Goal: Transaction & Acquisition: Purchase product/service

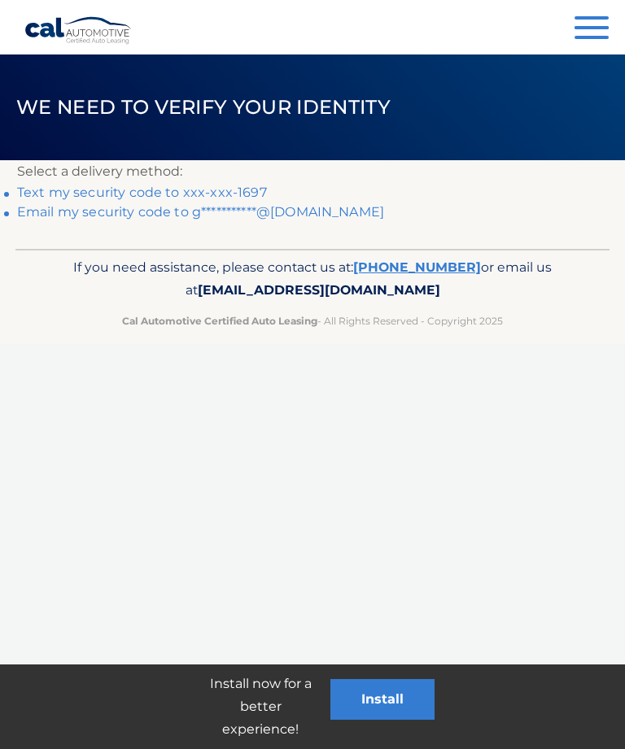
click at [308, 212] on link "**********" at bounding box center [200, 211] width 367 height 15
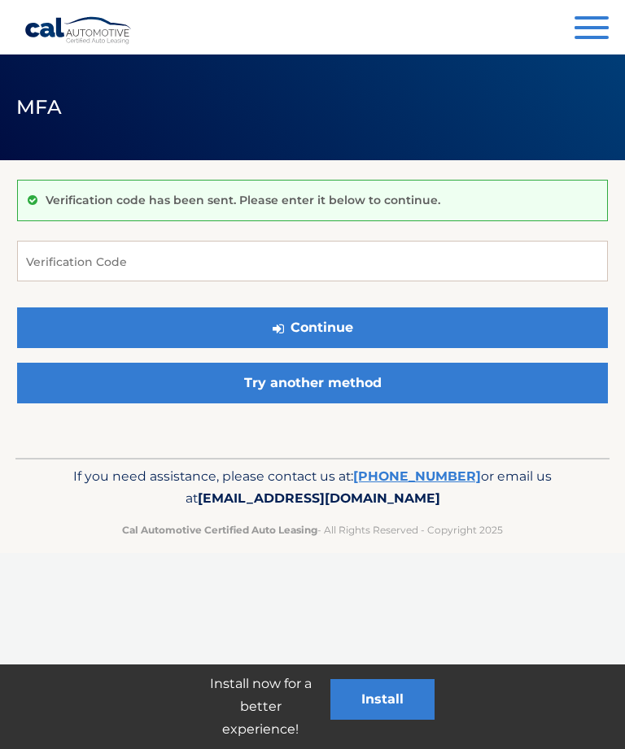
click at [353, 380] on link "Try another method" at bounding box center [312, 383] width 591 height 41
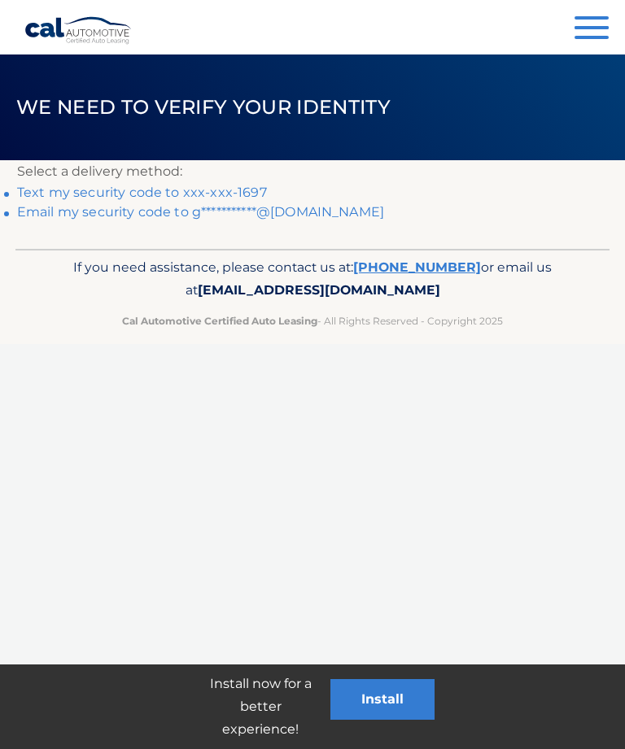
click at [209, 180] on p "Select a delivery method:" at bounding box center [312, 171] width 591 height 23
click at [195, 185] on link "Text my security code to xxx-xxx-1697" at bounding box center [142, 192] width 250 height 15
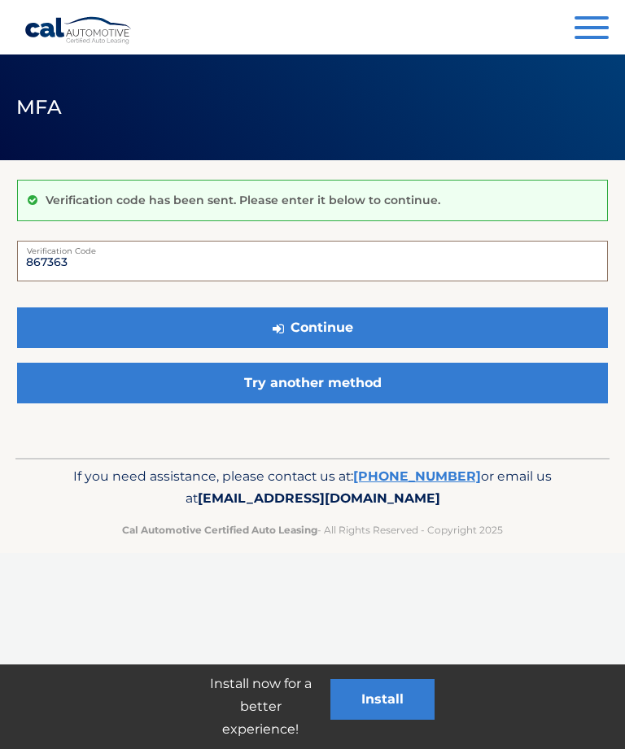
type input "867363"
click at [337, 321] on button "Continue" at bounding box center [312, 328] width 591 height 41
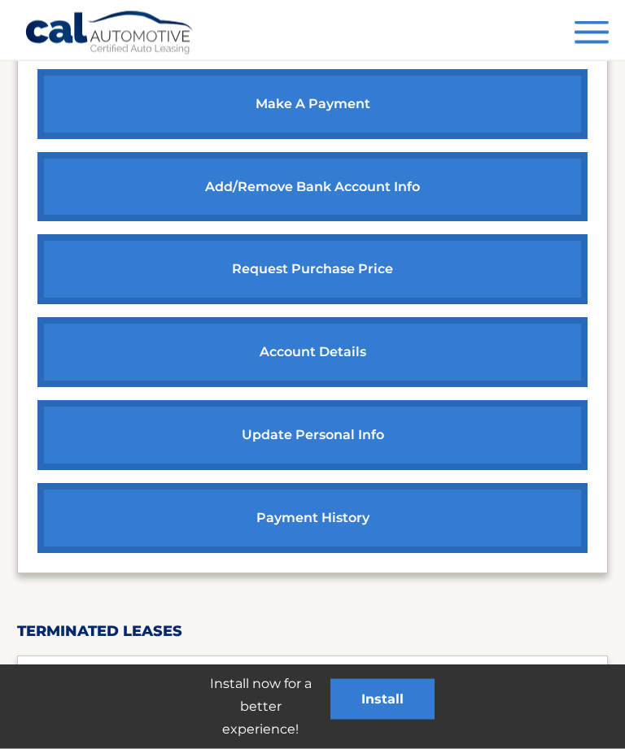
scroll to position [638, 0]
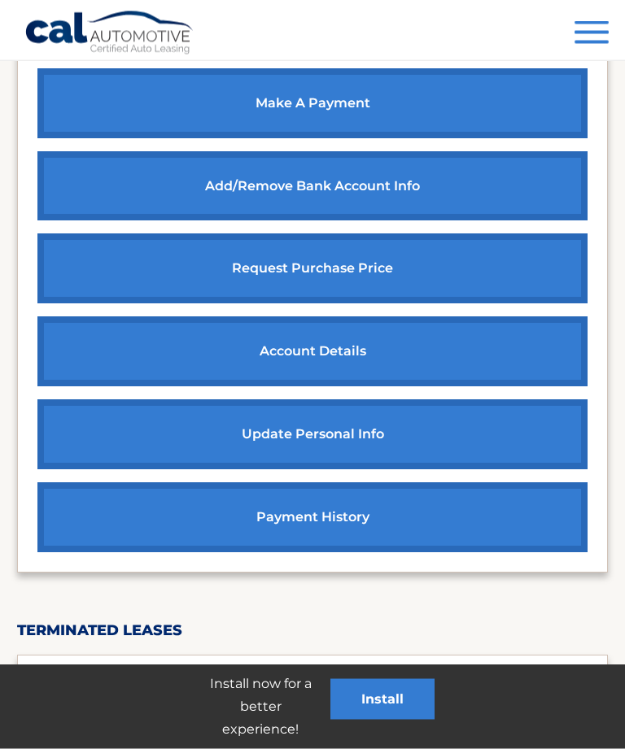
click at [323, 100] on link "make a payment" at bounding box center [312, 104] width 550 height 70
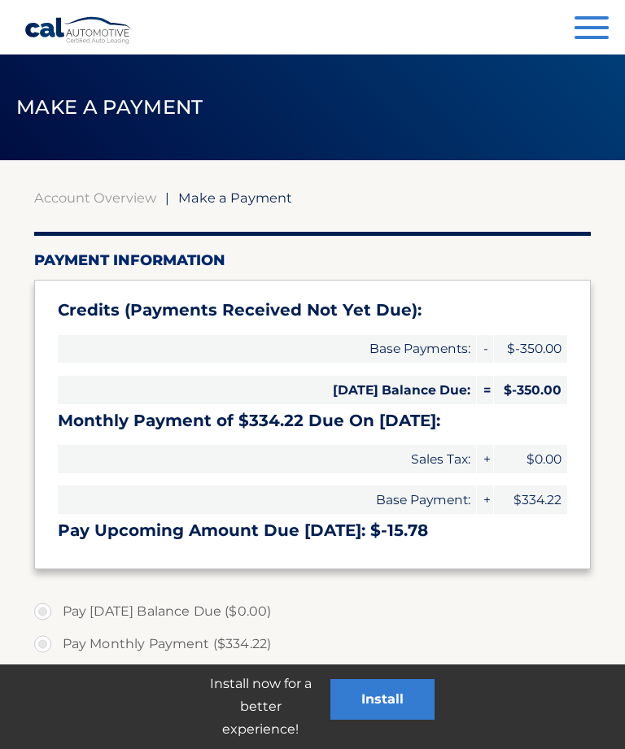
select select "YTYyODhlYjMtNjkyNi00YWNlLThhY2YtYThjNmNhN2NmNDQ3"
